Goal: Task Accomplishment & Management: Complete application form

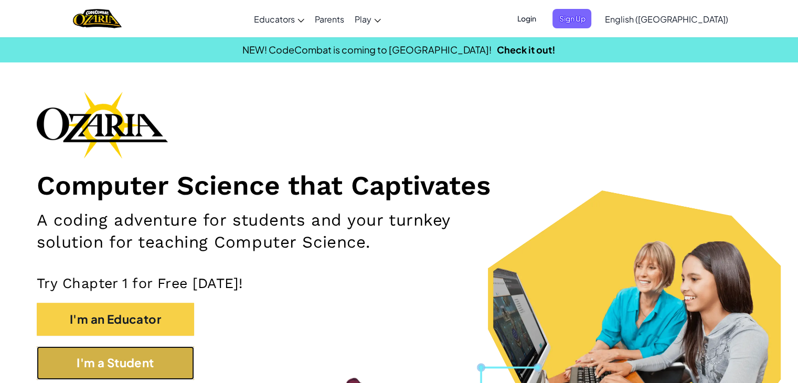
click at [130, 368] on button "I'm a Student" at bounding box center [115, 362] width 157 height 33
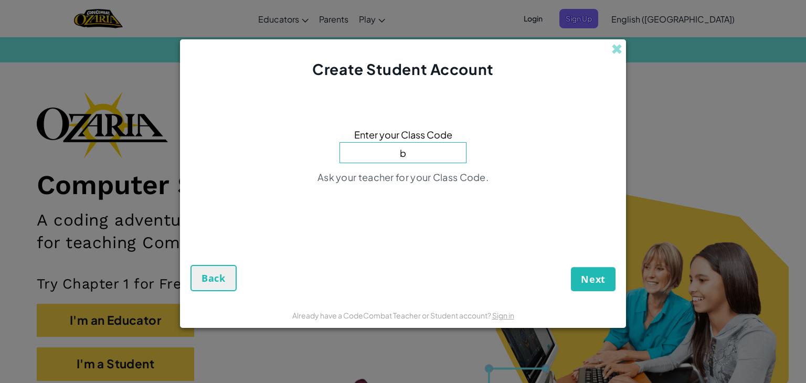
type input "BoatLargeCake"
click at [591, 281] on span "Next" at bounding box center [593, 279] width 25 height 13
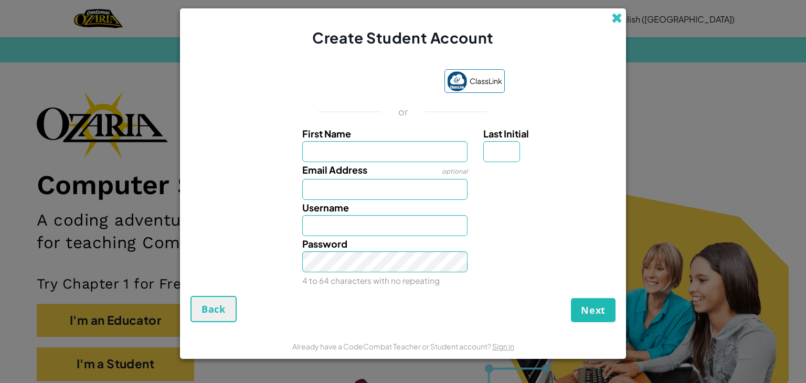
click at [614, 21] on span at bounding box center [616, 18] width 11 height 11
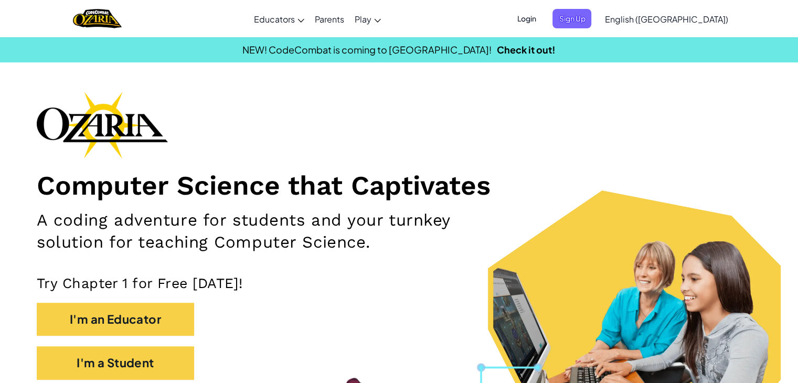
click at [542, 22] on span "Login" at bounding box center [526, 18] width 31 height 19
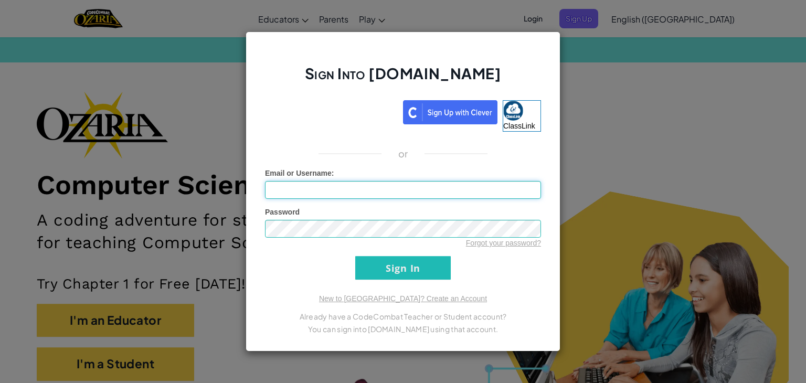
type input "[PERSON_NAME] [PERSON_NAME]"
click at [386, 269] on input "Sign In" at bounding box center [403, 268] width 96 height 24
